Goal: Find contact information: Find contact information

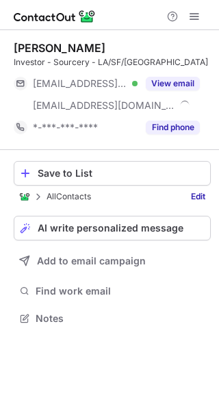
scroll to position [309, 219]
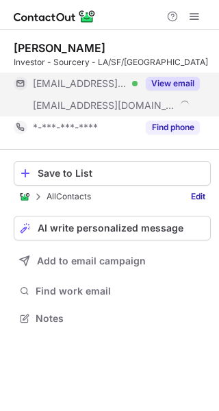
click at [161, 78] on button "View email" at bounding box center [173, 84] width 54 height 14
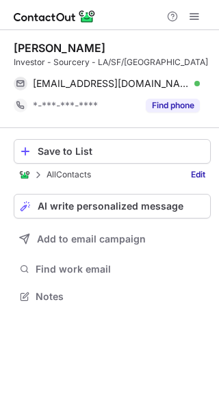
scroll to position [286, 219]
